Goal: Information Seeking & Learning: Check status

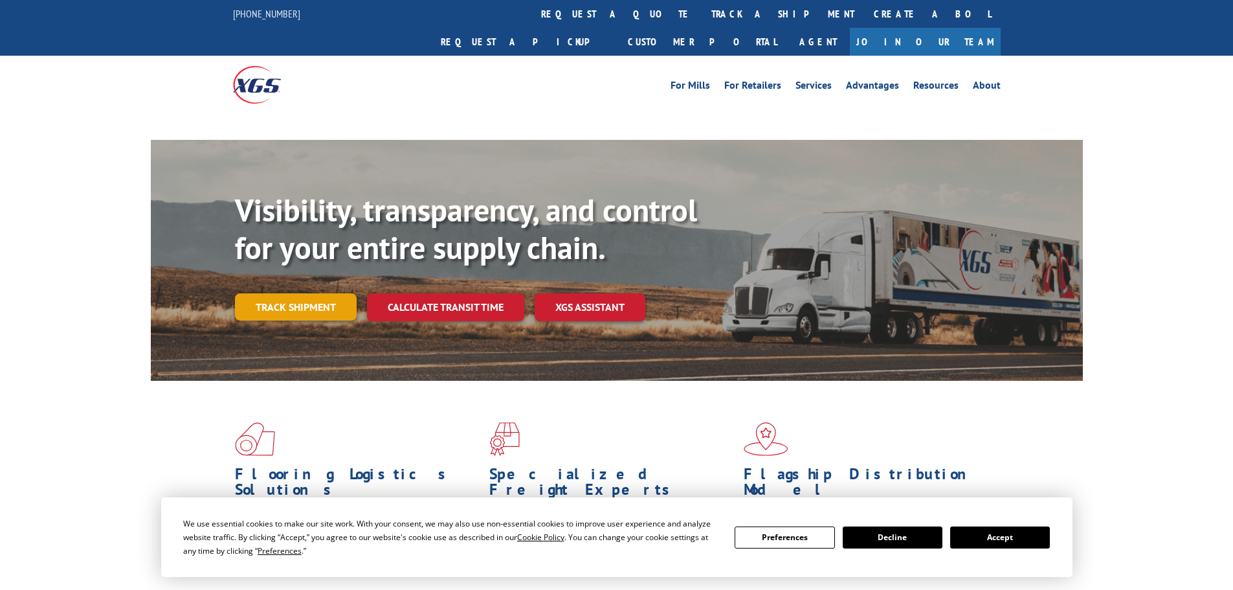
click at [273, 293] on link "Track shipment" at bounding box center [296, 306] width 122 height 27
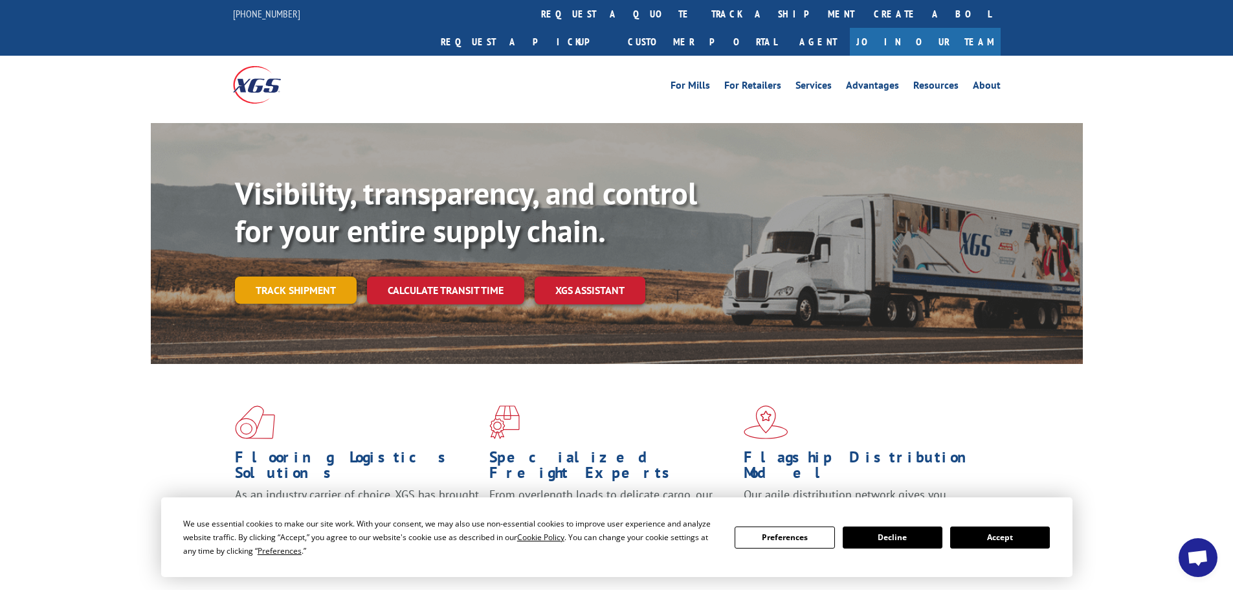
click at [279, 276] on link "Track shipment" at bounding box center [296, 289] width 122 height 27
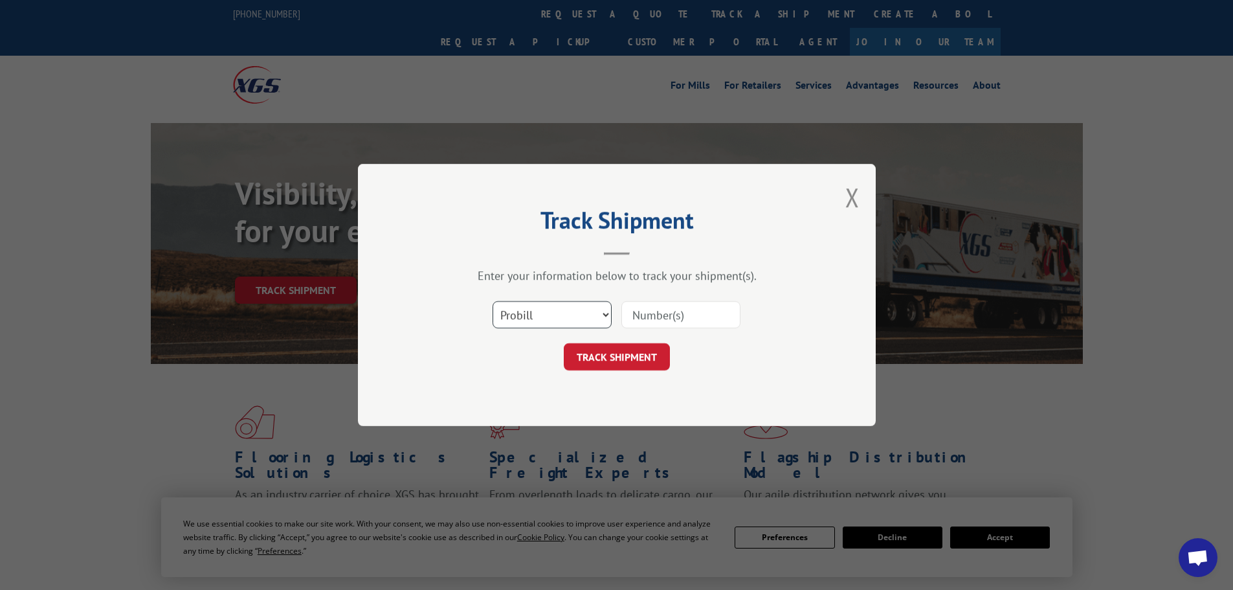
click at [572, 313] on select "Select category... Probill BOL PO" at bounding box center [552, 314] width 119 height 27
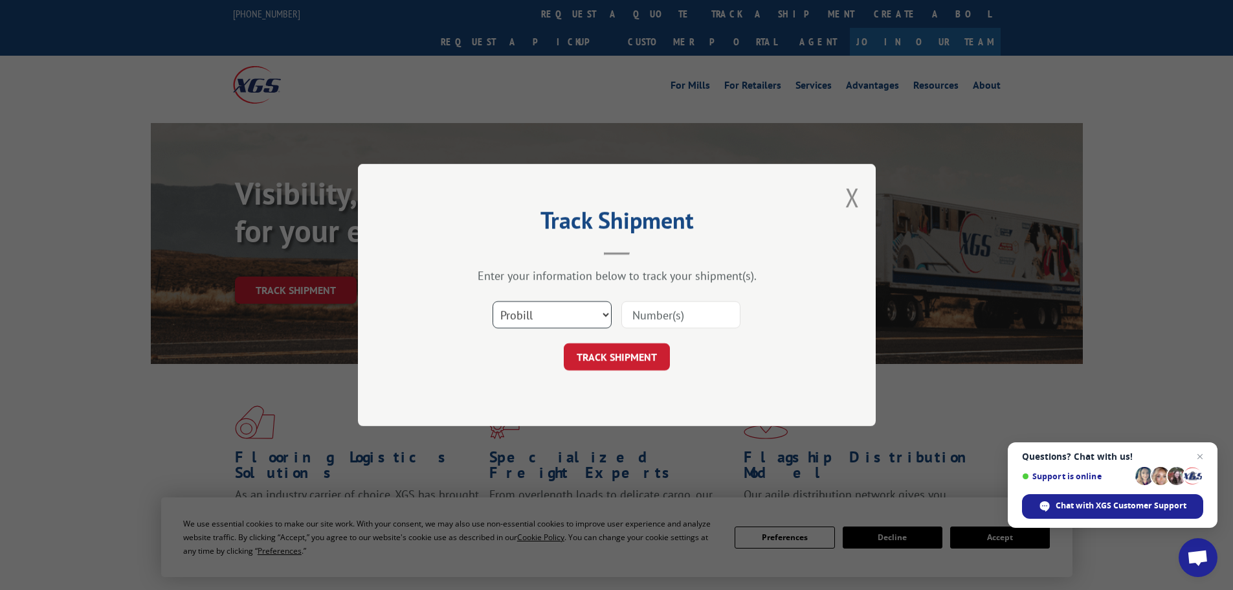
select select "bol"
click at [493, 301] on select "Select category... Probill BOL PO" at bounding box center [552, 314] width 119 height 27
click at [671, 302] on input at bounding box center [680, 314] width 119 height 27
paste input "33957075"
type input "33957075"
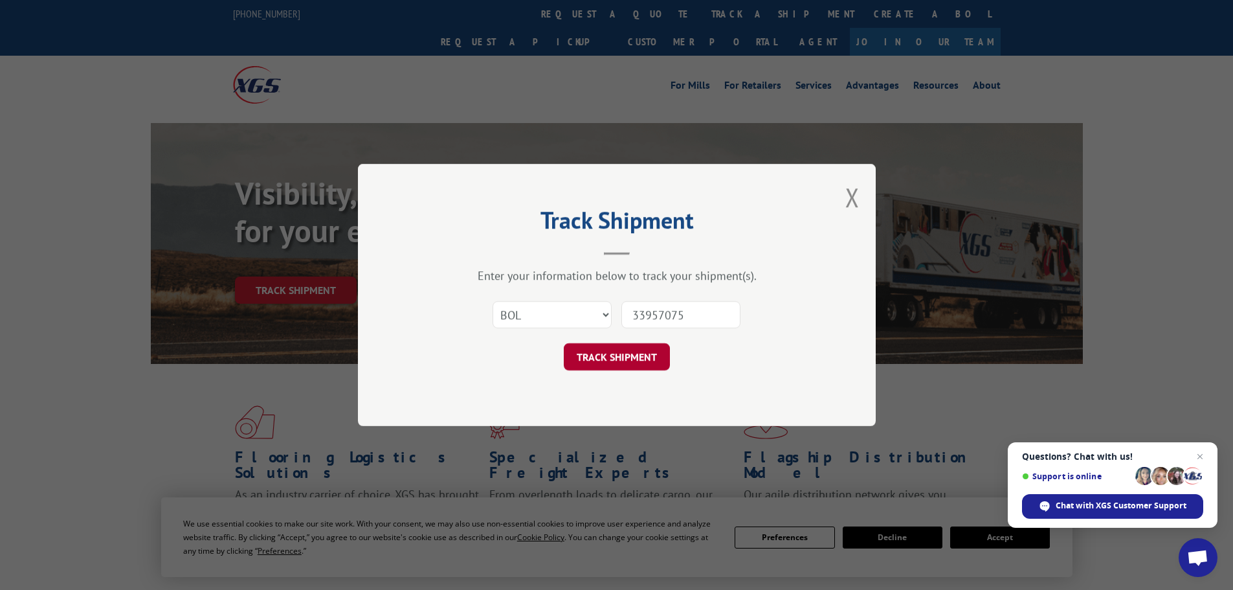
click at [634, 357] on button "TRACK SHIPMENT" at bounding box center [617, 356] width 106 height 27
